Goal: Task Accomplishment & Management: Use online tool/utility

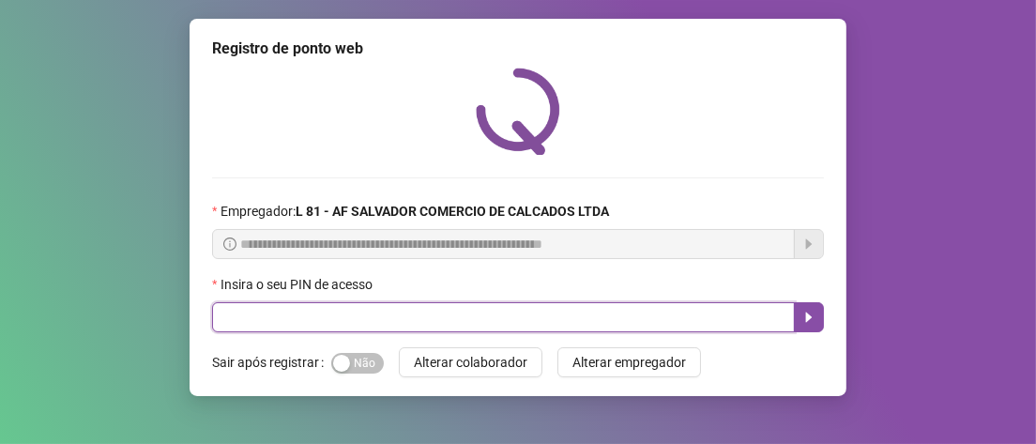
click at [360, 320] on input "text" at bounding box center [503, 317] width 583 height 30
type input "*****"
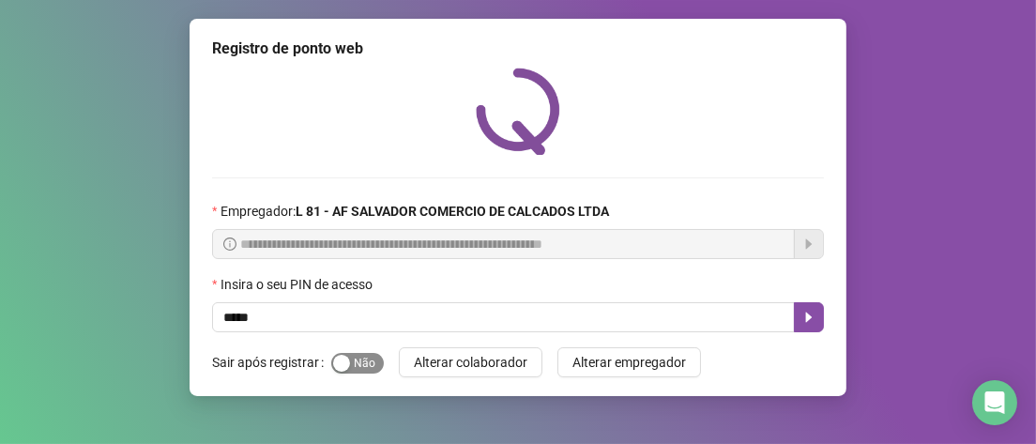
click at [359, 370] on span "Sim Não" at bounding box center [357, 363] width 53 height 21
click at [806, 317] on icon "caret-right" at bounding box center [809, 318] width 7 height 10
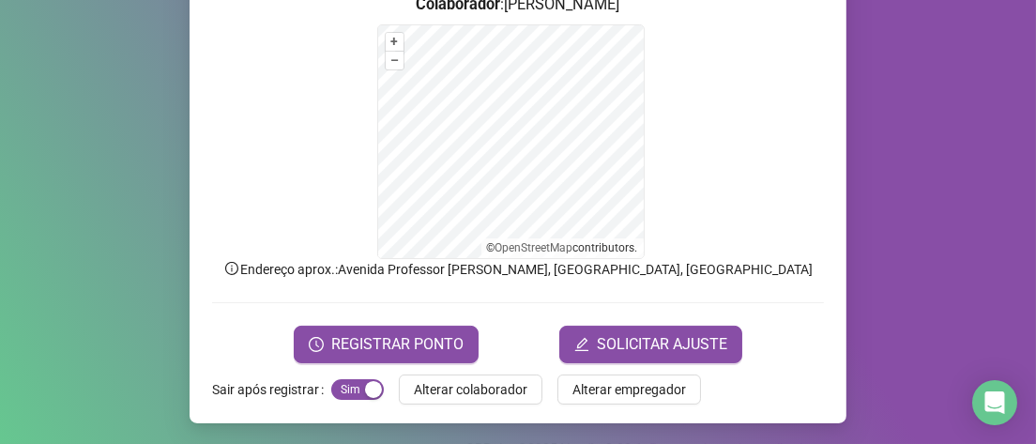
scroll to position [282, 0]
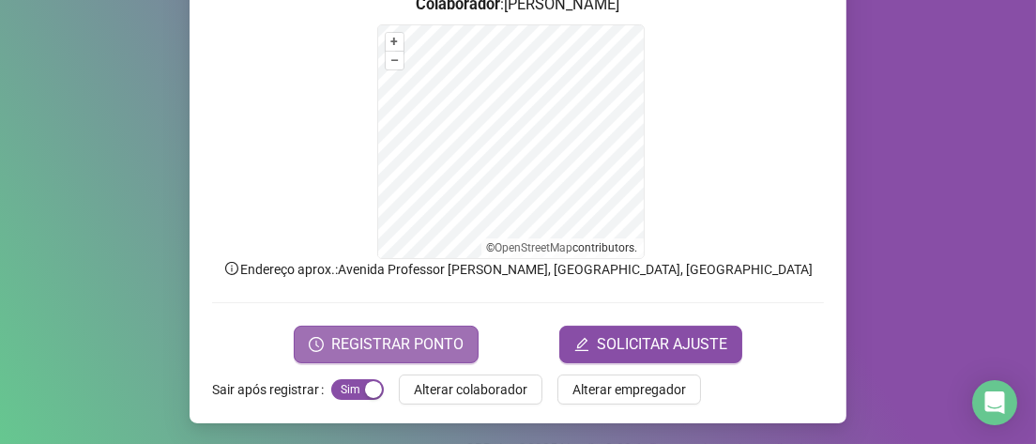
click at [415, 349] on span "REGISTRAR PONTO" at bounding box center [397, 344] width 132 height 23
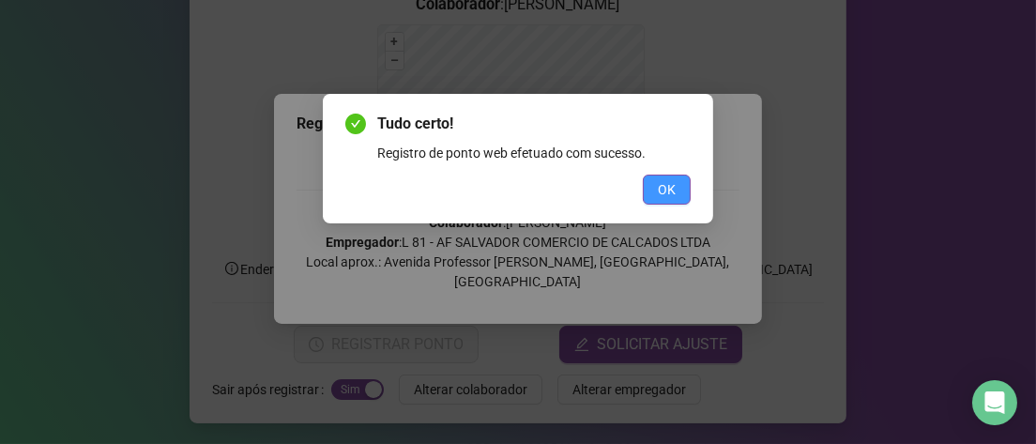
click at [671, 194] on span "OK" at bounding box center [667, 189] width 18 height 21
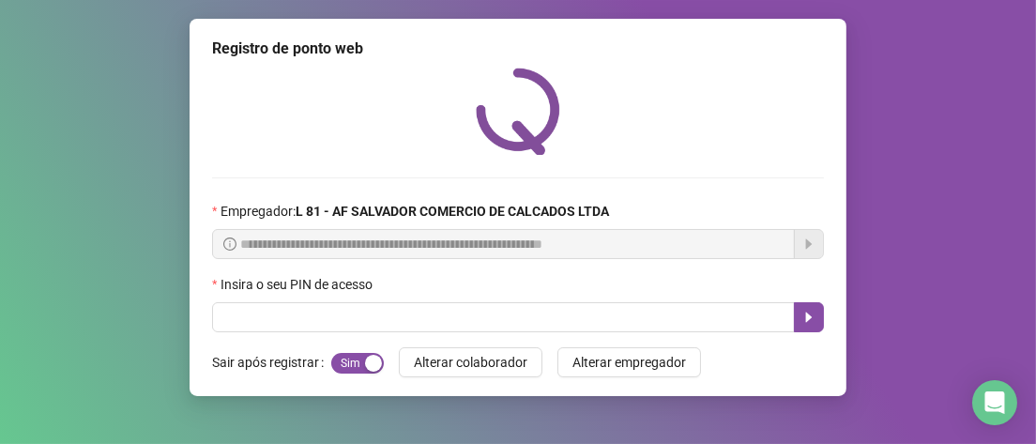
scroll to position [0, 0]
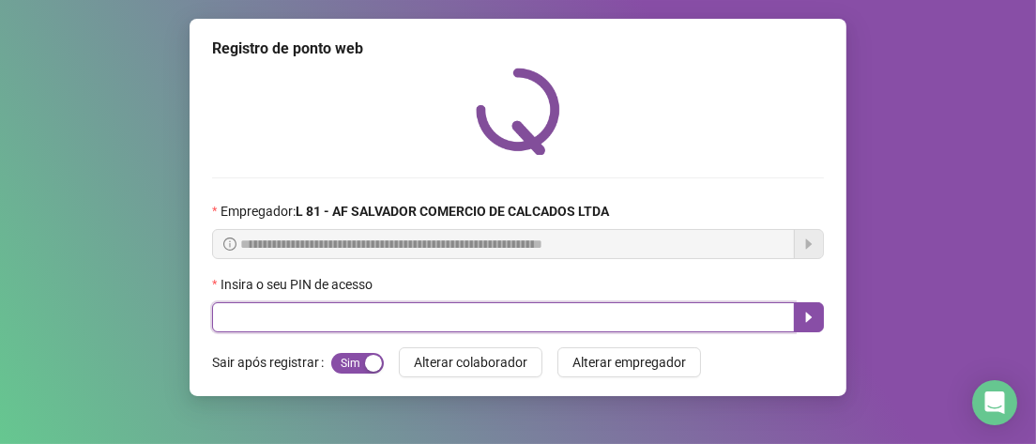
click at [232, 330] on input "text" at bounding box center [503, 317] width 583 height 30
type input "*"
type input "*****"
drag, startPoint x: 790, startPoint y: 324, endPoint x: 820, endPoint y: 333, distance: 30.6
click at [816, 332] on span "*****" at bounding box center [518, 317] width 612 height 30
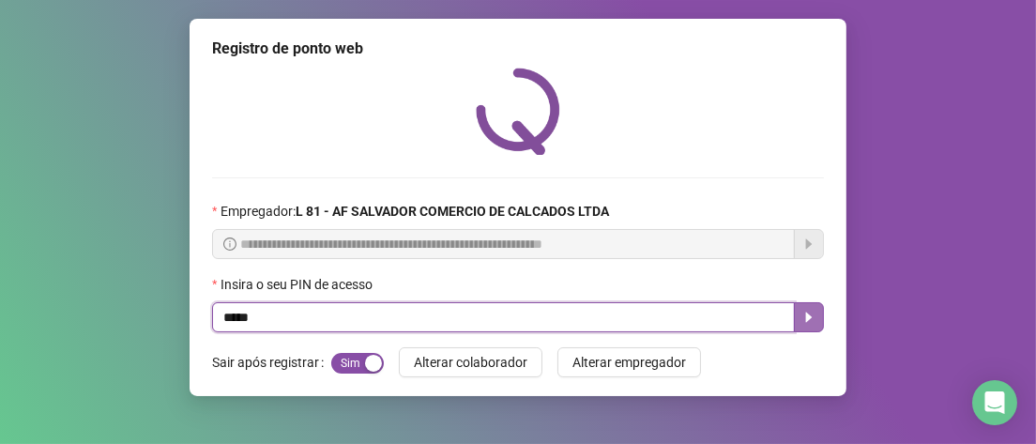
click at [815, 329] on button "button" at bounding box center [809, 317] width 30 height 30
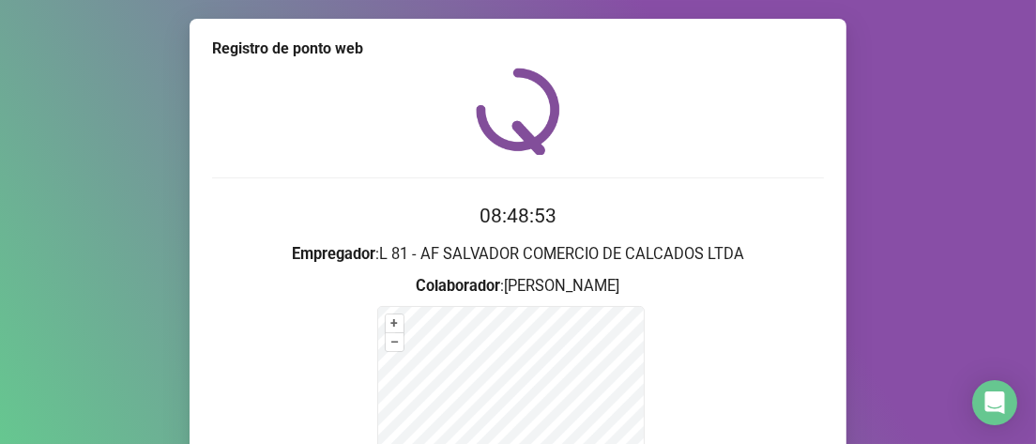
scroll to position [282, 0]
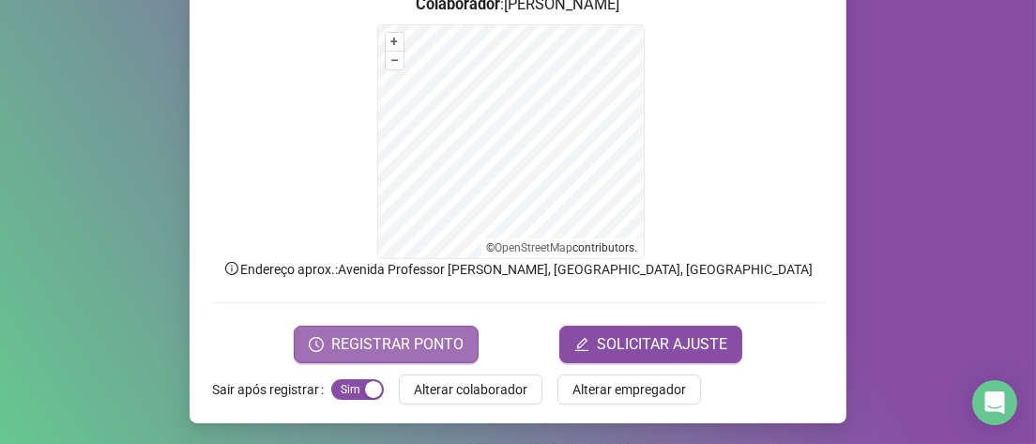
click at [421, 345] on span "REGISTRAR PONTO" at bounding box center [397, 344] width 132 height 23
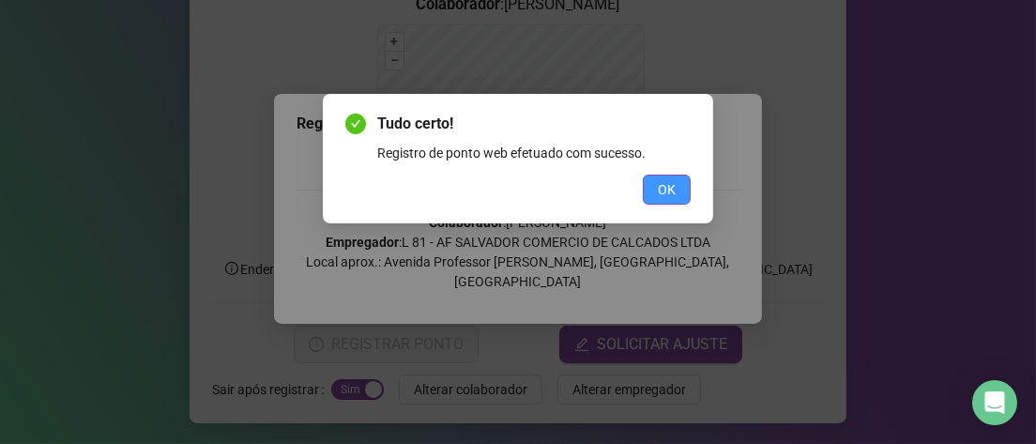
click at [680, 183] on button "OK" at bounding box center [667, 190] width 48 height 30
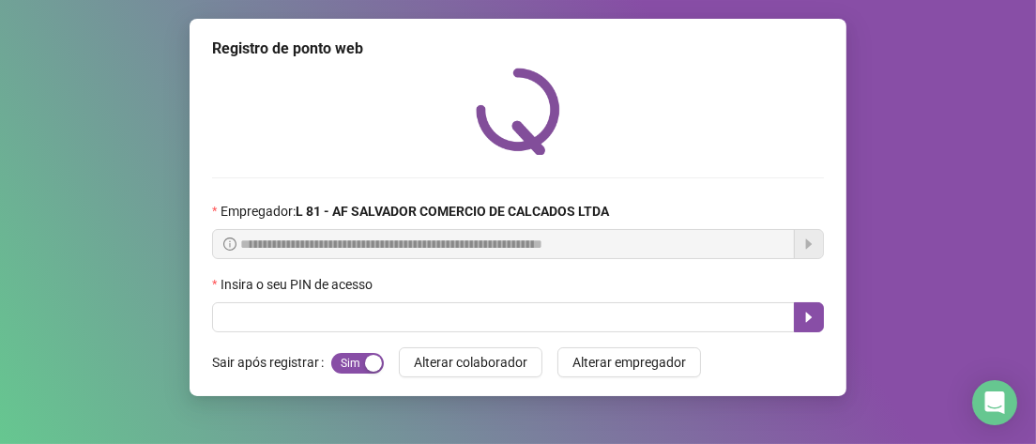
scroll to position [0, 0]
click at [371, 299] on div "Insira o seu PIN de acesso" at bounding box center [518, 288] width 612 height 28
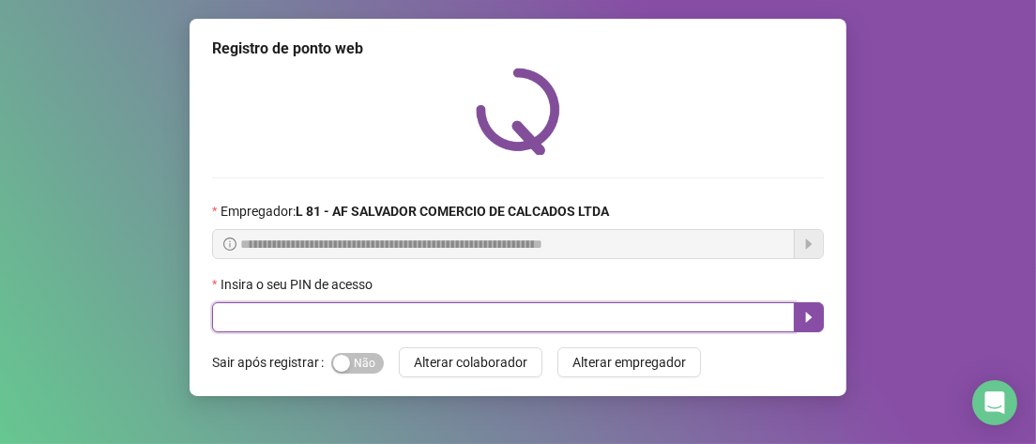
click at [364, 312] on input "text" at bounding box center [503, 317] width 583 height 30
type input "*****"
click at [821, 320] on button "button" at bounding box center [809, 317] width 30 height 30
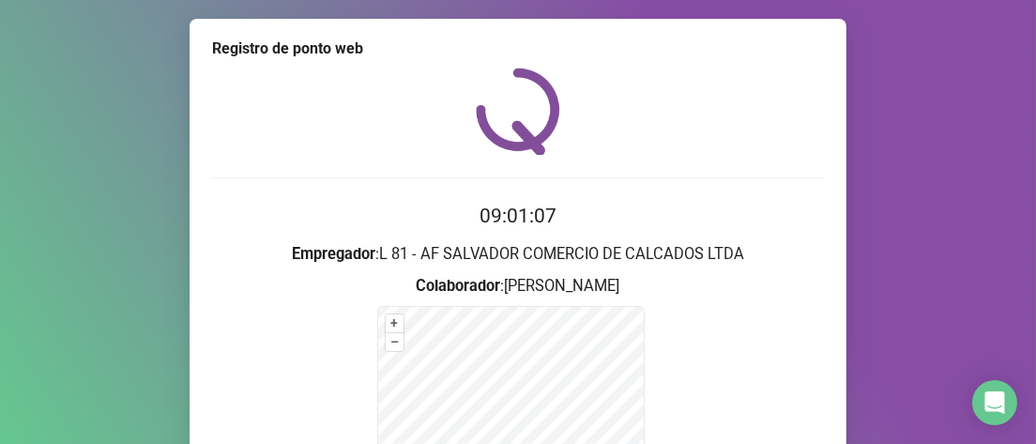
scroll to position [282, 0]
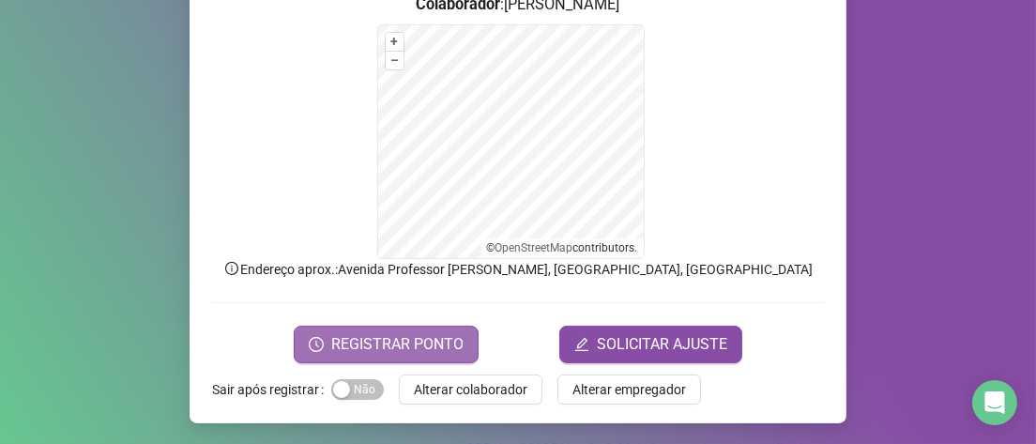
click at [309, 338] on icon "clock-circle" at bounding box center [316, 344] width 15 height 15
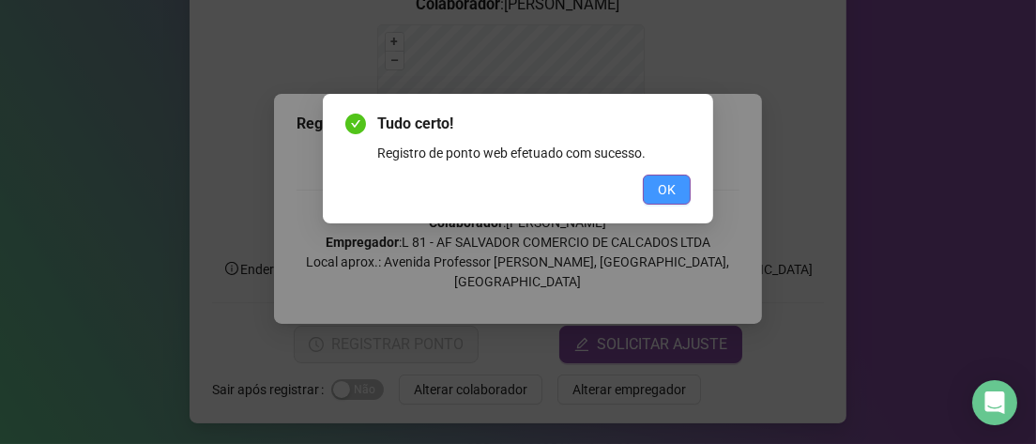
click at [686, 188] on button "OK" at bounding box center [667, 190] width 48 height 30
